Goal: Consume media (video, audio)

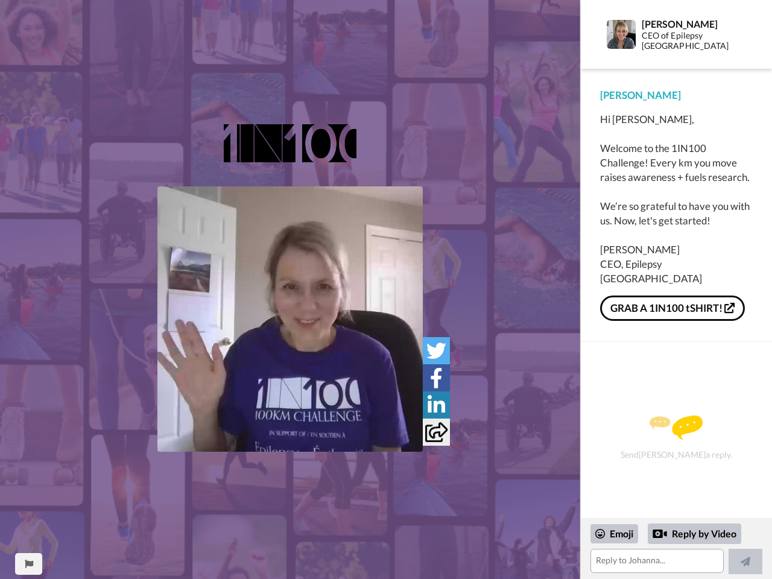
click at [290, 319] on img at bounding box center [289, 318] width 265 height 265
click at [436, 350] on icon at bounding box center [436, 351] width 20 height 20
click at [436, 378] on icon at bounding box center [436, 378] width 13 height 20
click at [436, 405] on icon at bounding box center [436, 405] width 17 height 20
click at [436, 432] on icon at bounding box center [436, 432] width 22 height 20
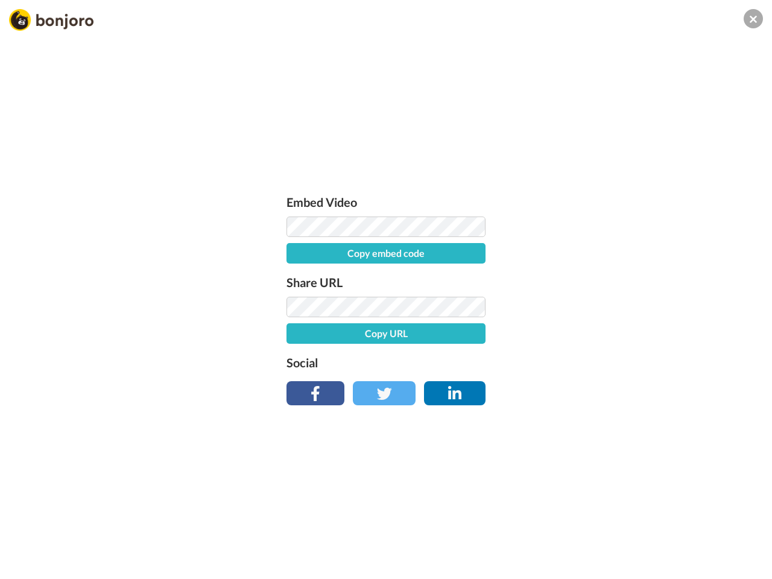
click at [28, 564] on div "Embed Video Copy embed code Share URL Copy URL Social" at bounding box center [386, 354] width 772 height 579
click at [676, 549] on div "Embed Video Copy embed code Share URL Copy URL Social" at bounding box center [386, 354] width 772 height 579
click at [615, 534] on div "Embed Video Copy embed code Share URL Copy URL Social" at bounding box center [386, 354] width 772 height 579
click at [695, 534] on div "Embed Video Copy embed code Share URL Copy URL Social" at bounding box center [386, 354] width 772 height 579
click at [745, 562] on div "Embed Video Copy embed code Share URL Copy URL Social" at bounding box center [386, 354] width 772 height 579
